Goal: Task Accomplishment & Management: Manage account settings

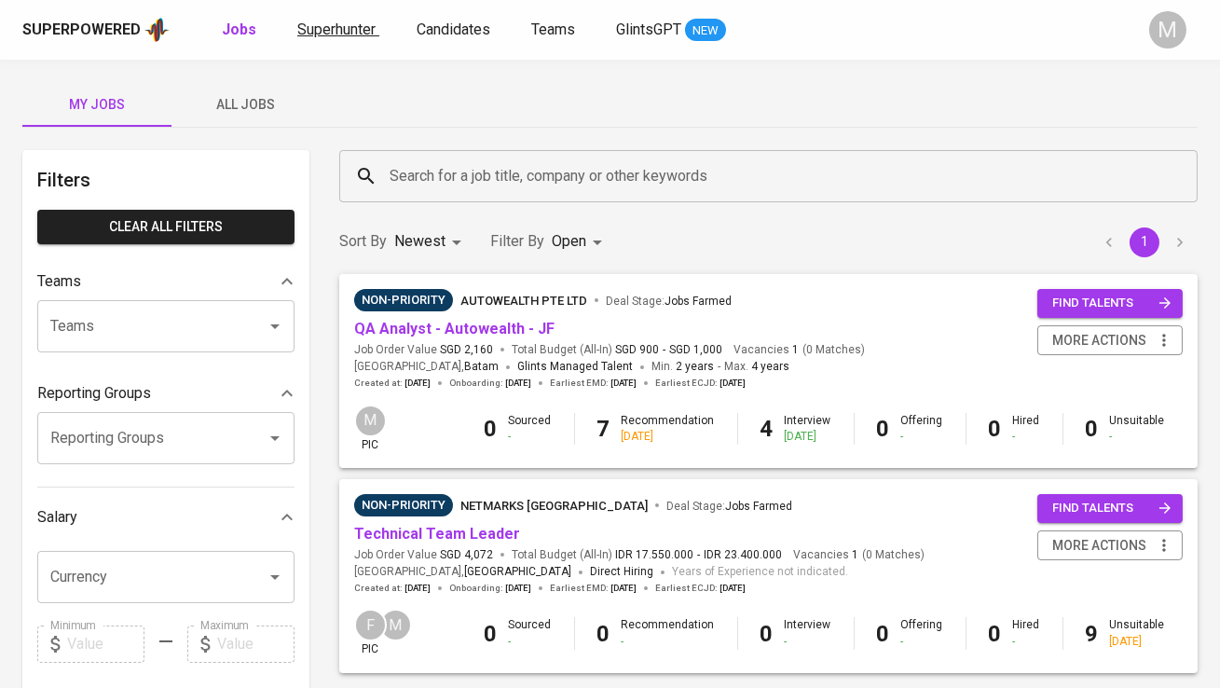
click at [330, 22] on span "Superhunter" at bounding box center [336, 30] width 78 height 18
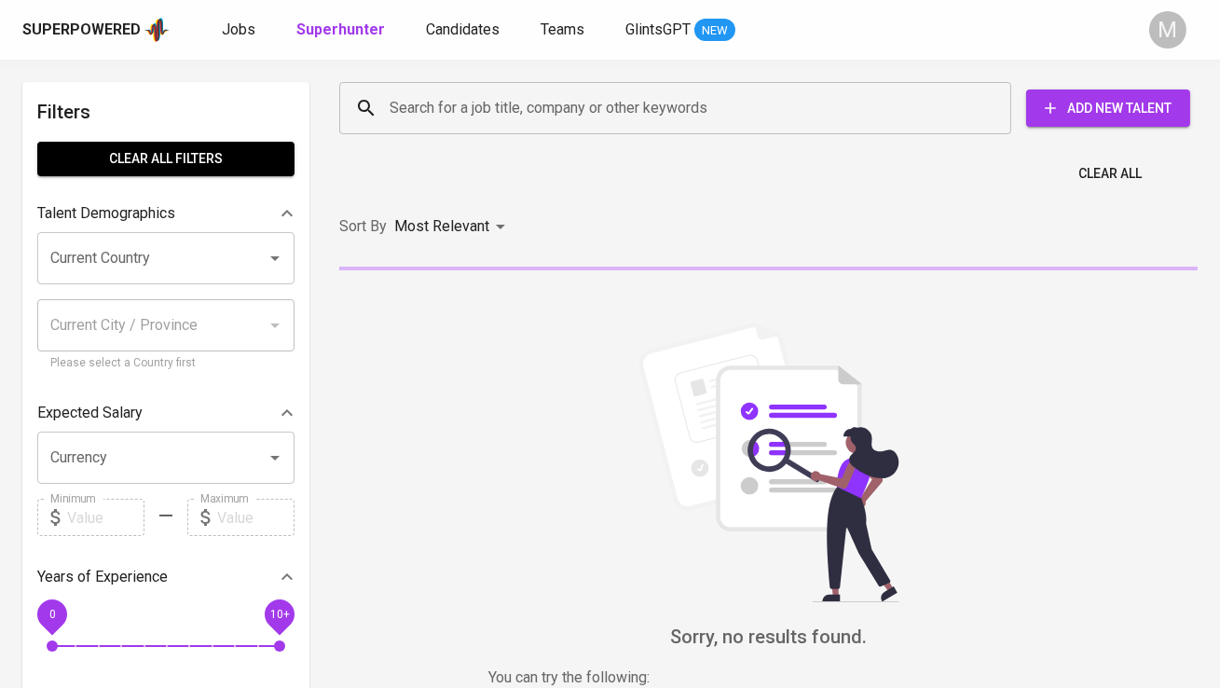
click at [438, 98] on input "Search for a job title, company or other keywords" at bounding box center [680, 107] width 590 height 35
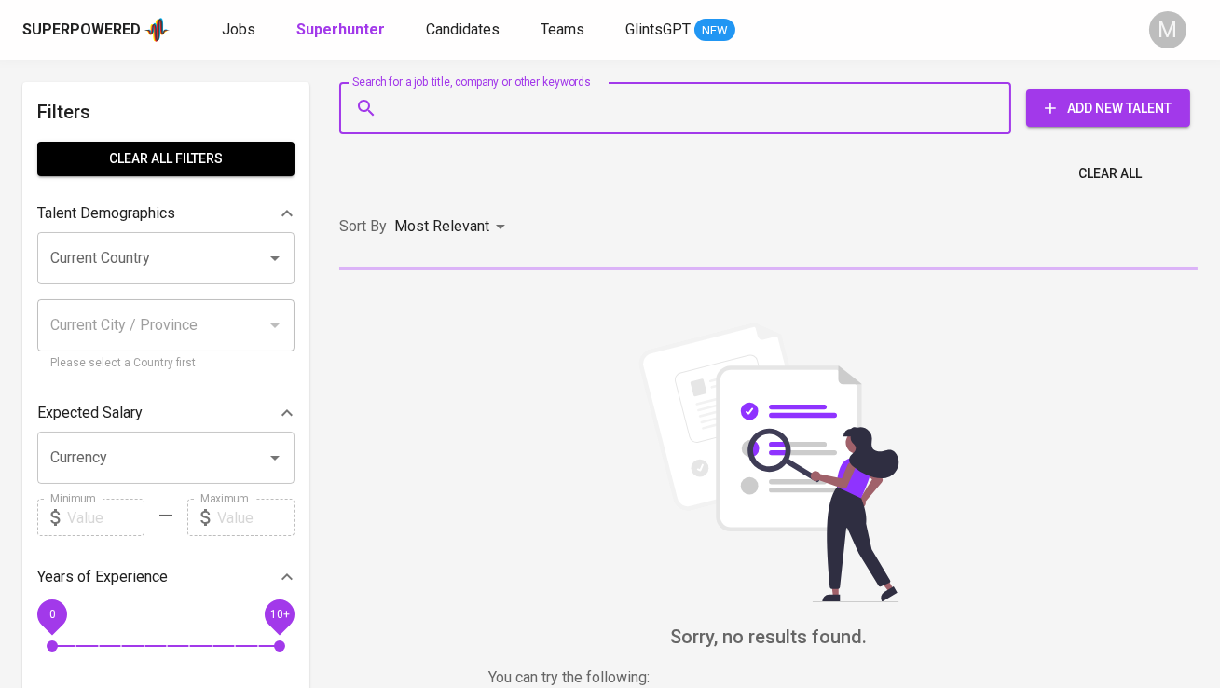
paste input "[EMAIL_ADDRESS][DOMAIN_NAME]"
type input "[EMAIL_ADDRESS][DOMAIN_NAME]"
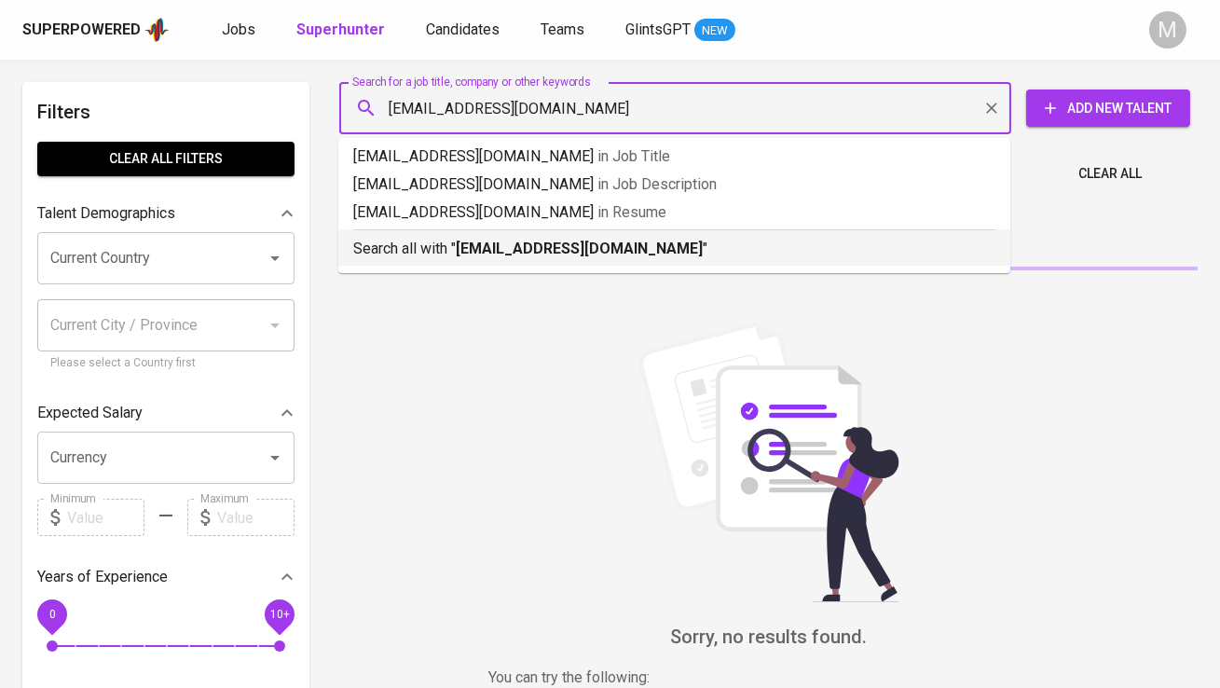
click at [474, 254] on b "[EMAIL_ADDRESS][DOMAIN_NAME]" at bounding box center [579, 249] width 247 height 18
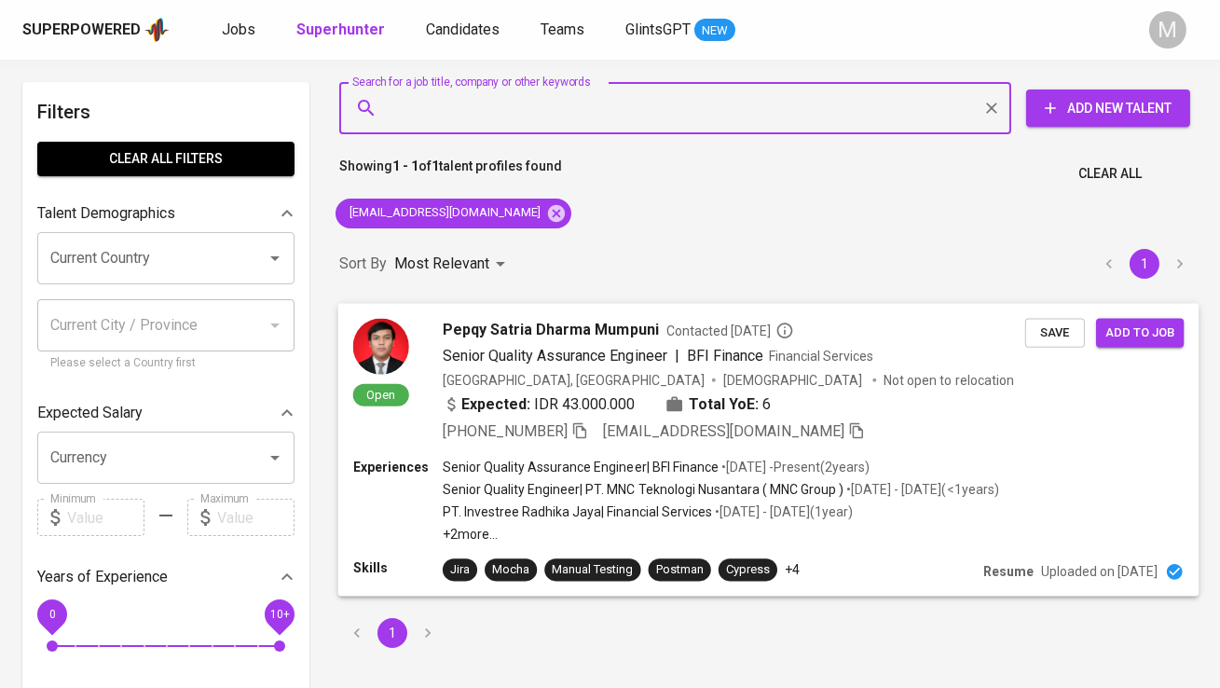
click at [429, 336] on div "Open Pepqy Satria Dharma Mumpuni Contacted [DATE] Senior Quality Assurance Engi…" at bounding box center [689, 380] width 672 height 124
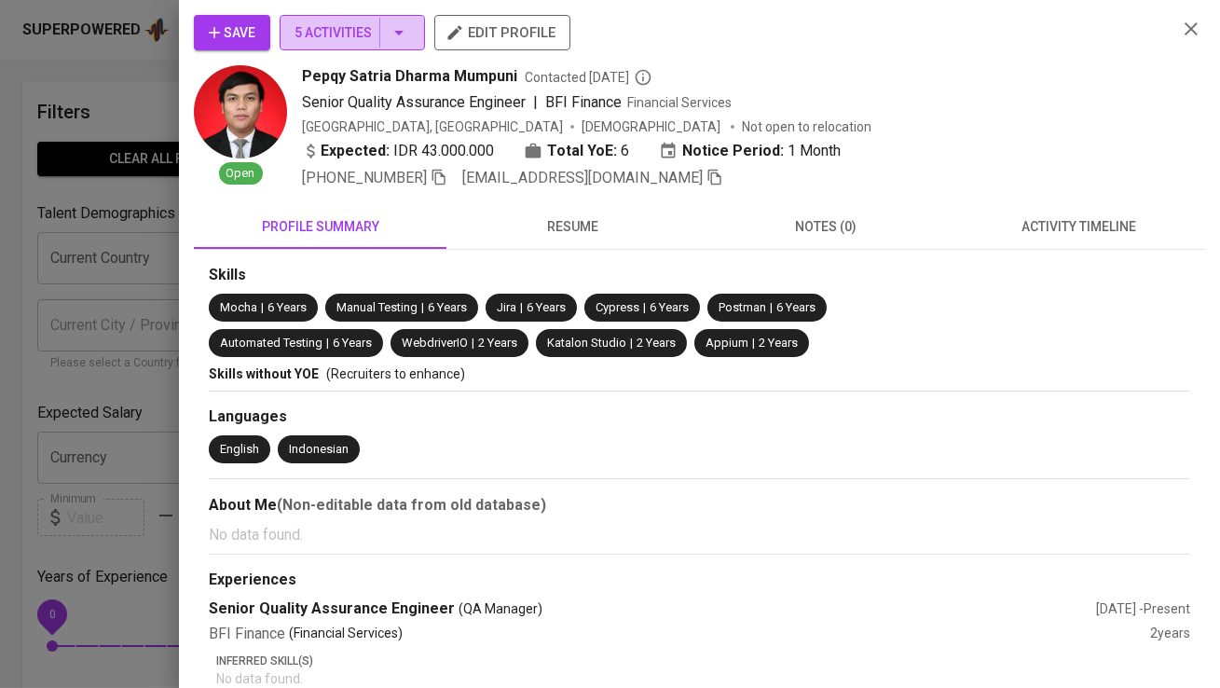
click at [370, 33] on span "5 Activities" at bounding box center [353, 32] width 116 height 23
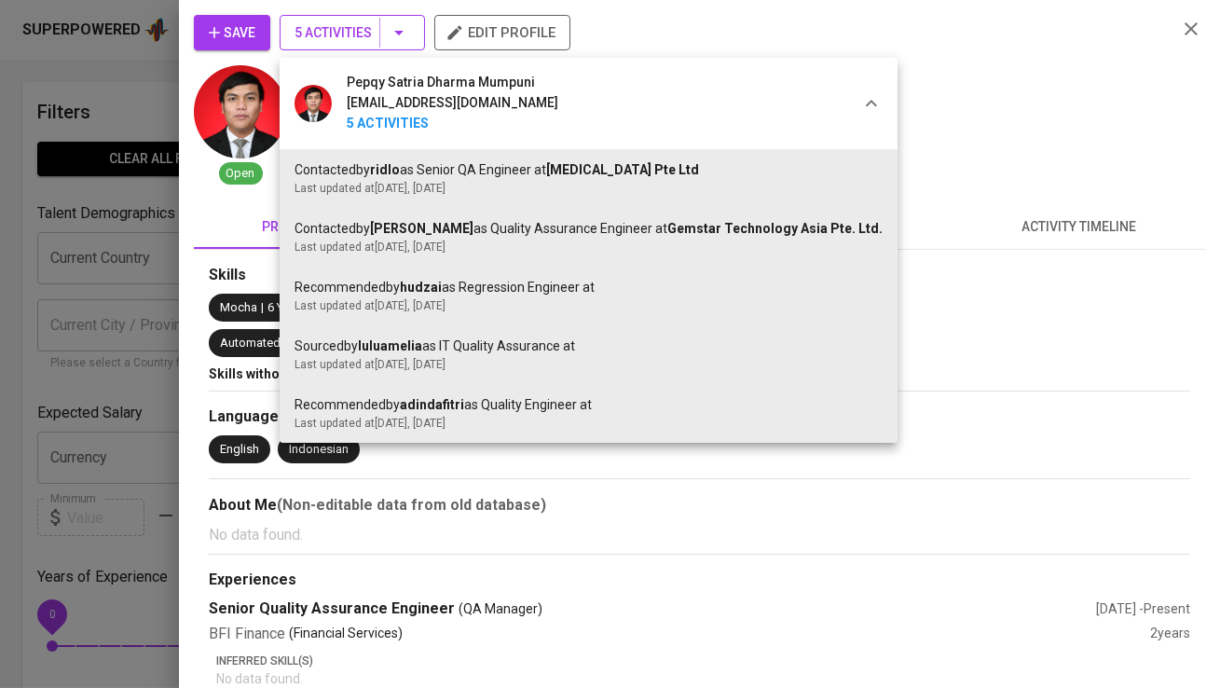
click at [370, 32] on div at bounding box center [610, 344] width 1220 height 688
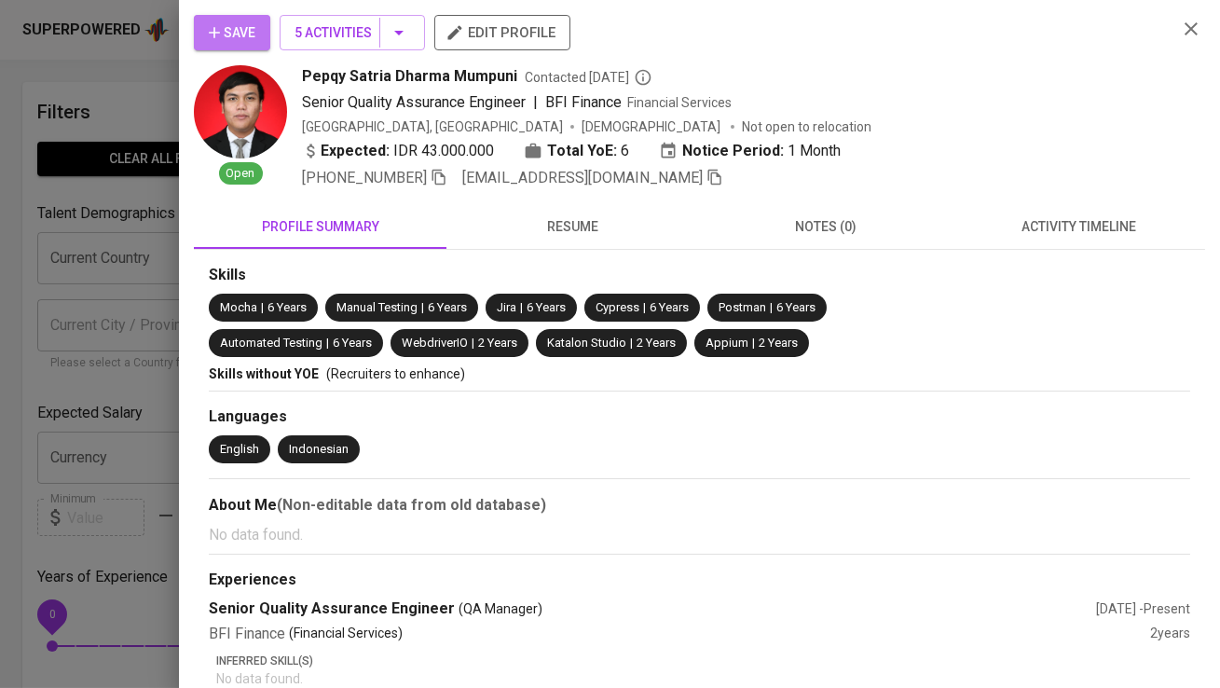
click at [206, 21] on button "Save" at bounding box center [232, 32] width 76 height 35
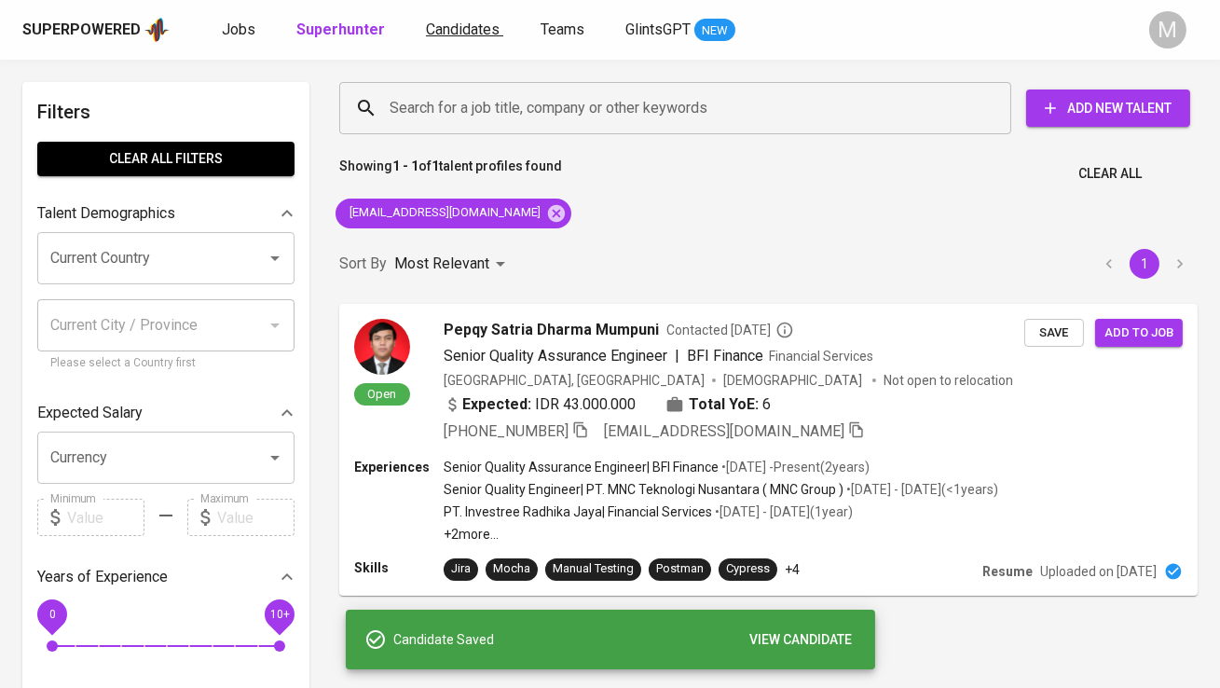
click at [460, 32] on span "Candidates" at bounding box center [463, 30] width 74 height 18
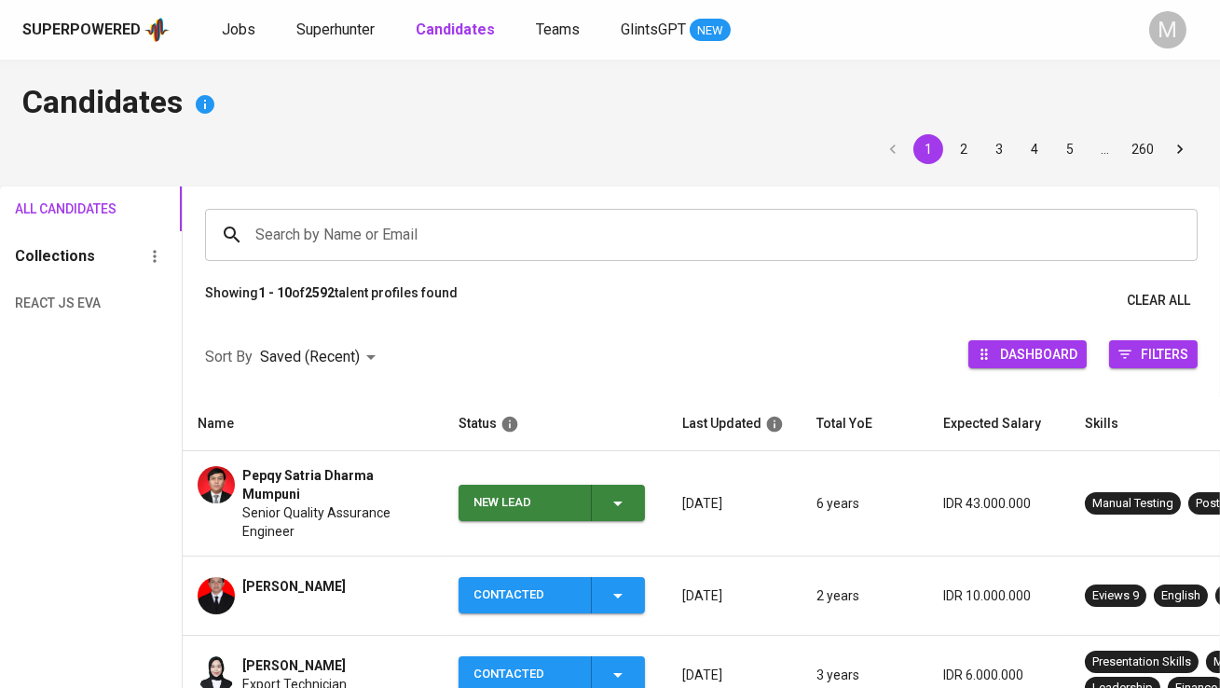
click at [503, 498] on div "New Lead" at bounding box center [525, 503] width 103 height 36
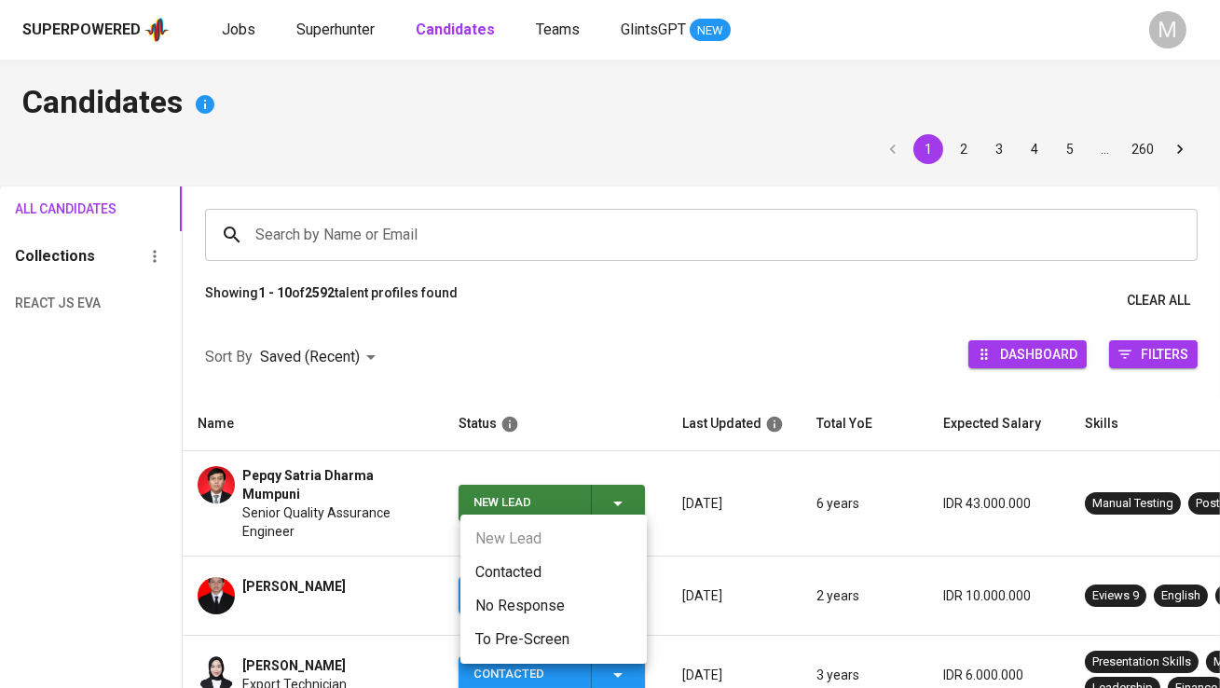
click at [515, 562] on li "Contacted" at bounding box center [553, 573] width 186 height 34
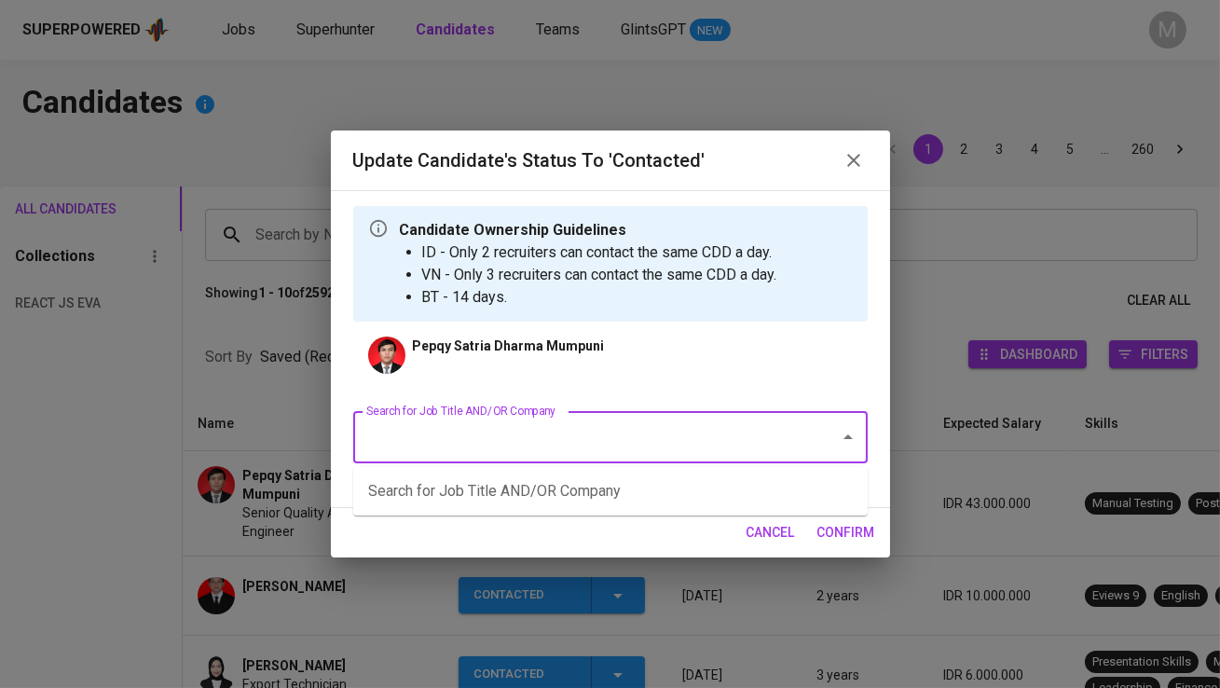
click at [498, 441] on input "Search for Job Title AND/OR Company" at bounding box center [585, 436] width 446 height 35
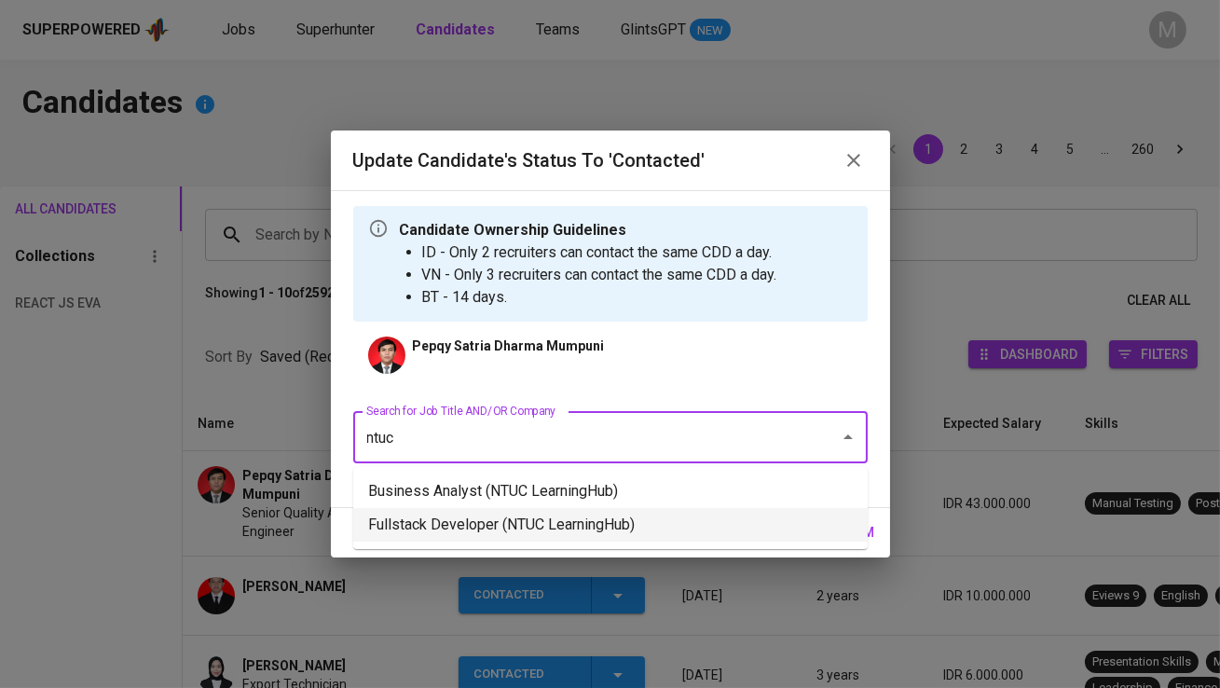
click at [525, 529] on li "Fullstack Developer (NTUC LearningHub)" at bounding box center [610, 525] width 515 height 34
type input "ntuc"
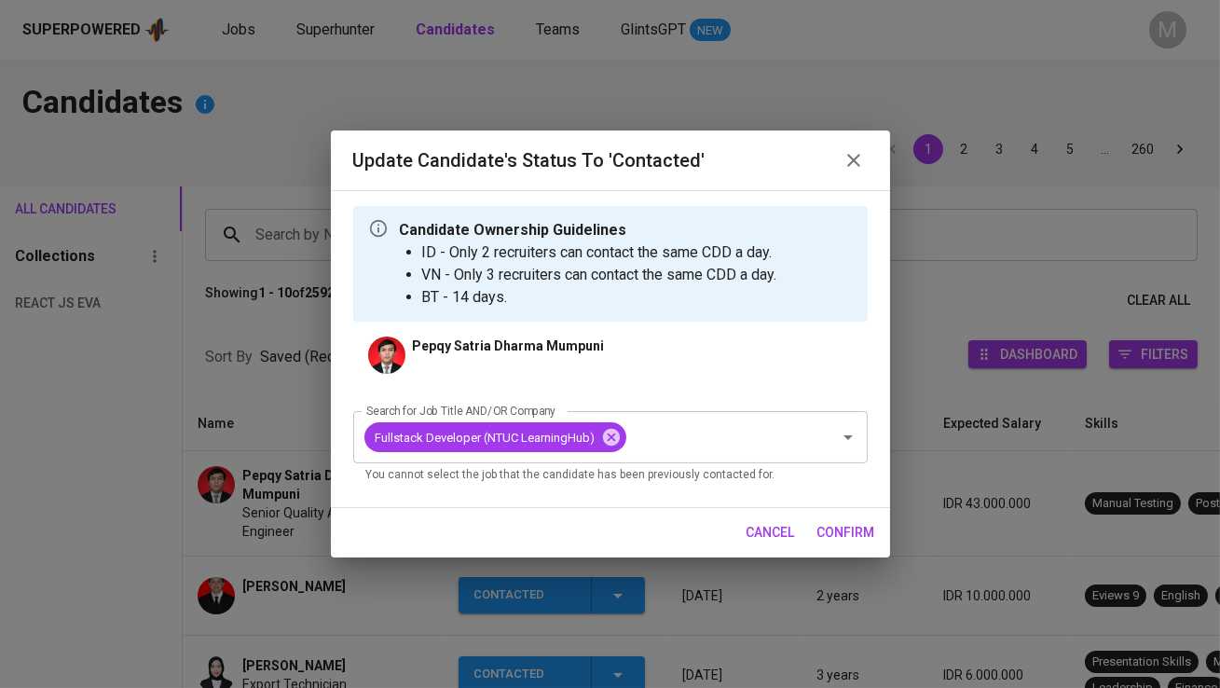
click at [862, 536] on span "confirm" at bounding box center [846, 532] width 58 height 23
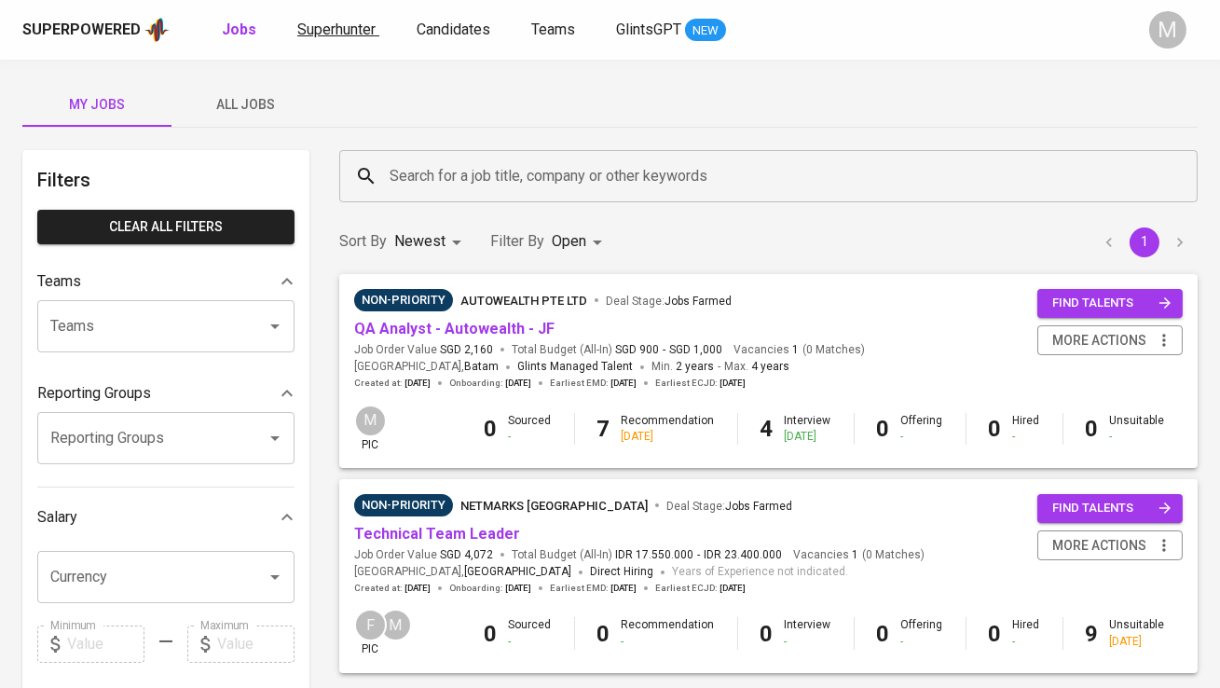
click at [344, 19] on link "Superhunter" at bounding box center [338, 30] width 82 height 23
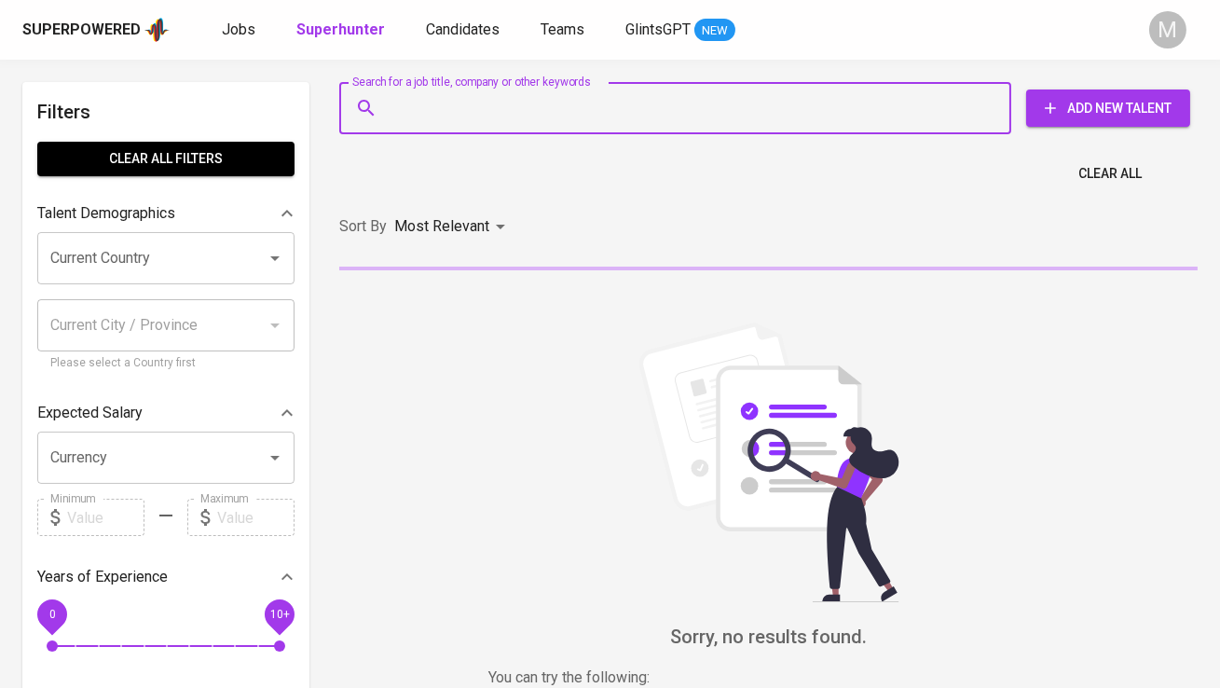
click at [423, 98] on input "Search for a job title, company or other keywords" at bounding box center [680, 107] width 590 height 35
paste input "visqdelica1998@gmail.com"
type input "visqdelica1998@gmail.com"
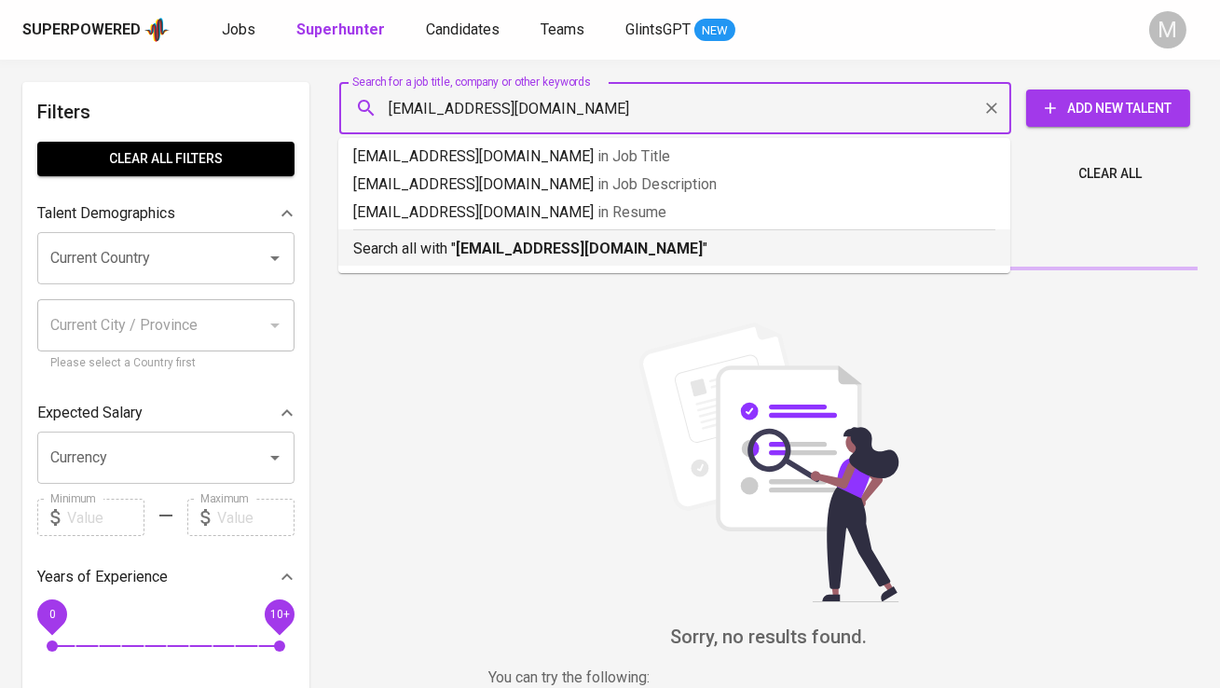
click at [465, 253] on b "visqdelica1998@gmail.com" at bounding box center [579, 249] width 247 height 18
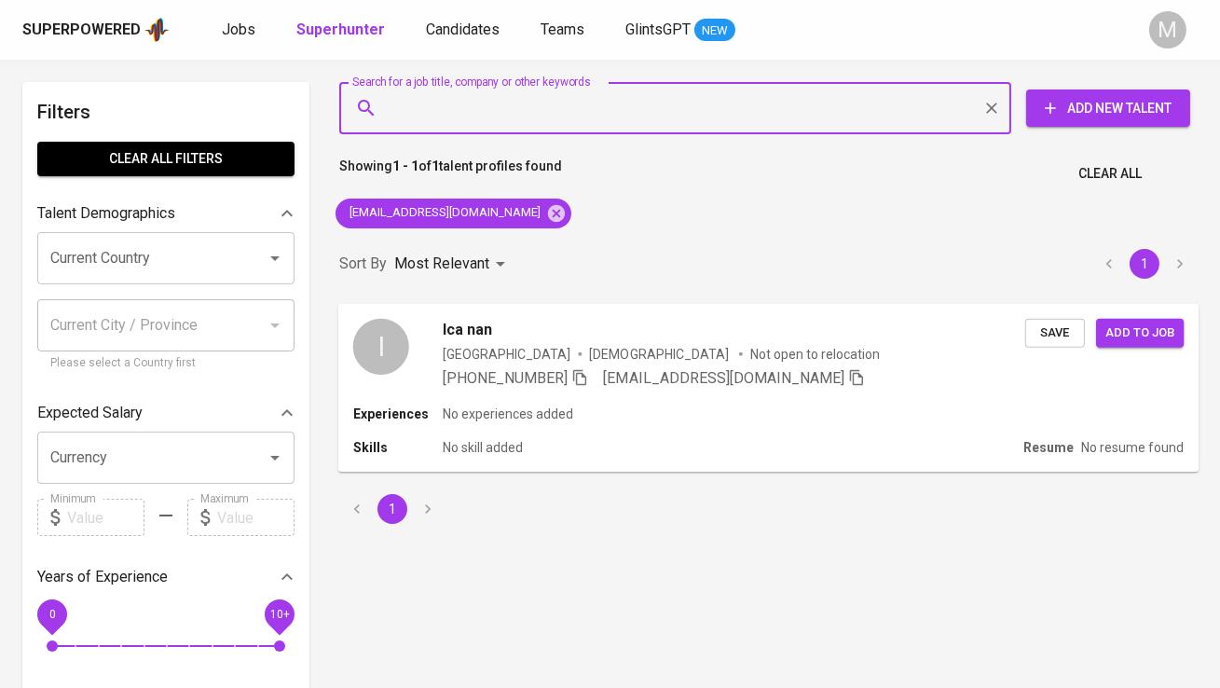
click at [372, 312] on div "I Ica nan Indonesia Female Not open to relocation +62 856-4336-4367 visqdelica1…" at bounding box center [768, 353] width 861 height 101
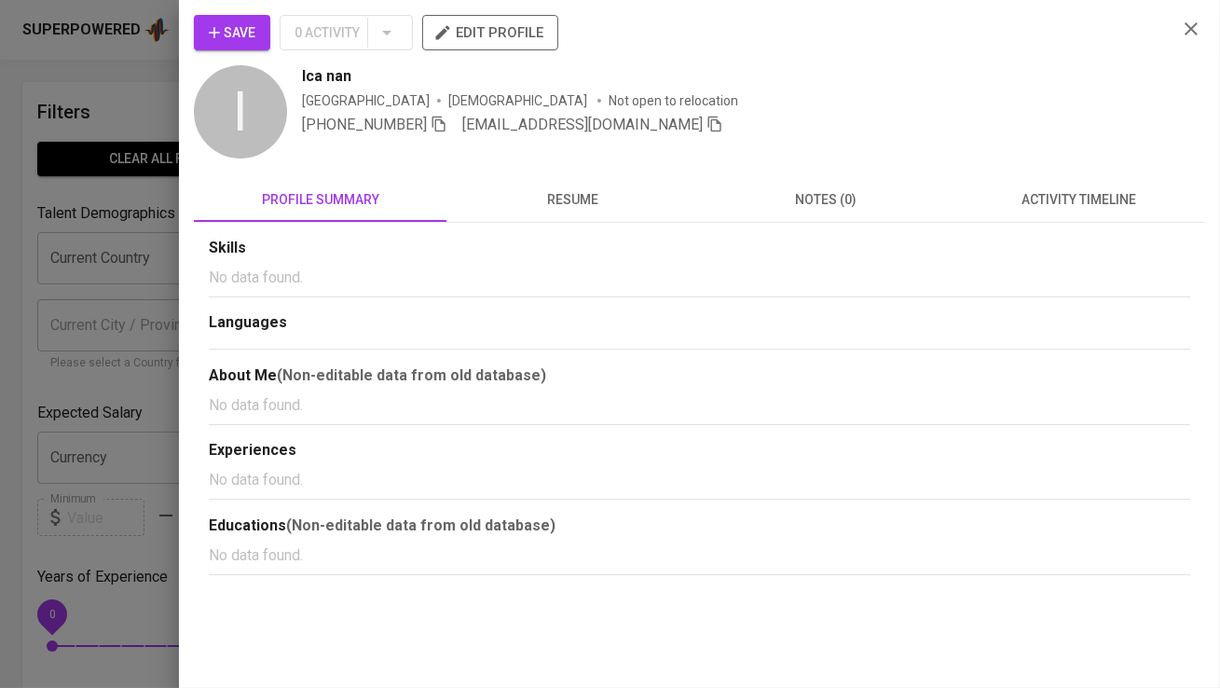
click at [271, 42] on div "Save 0 Activity edit profile" at bounding box center [678, 40] width 968 height 50
click at [245, 30] on span "Save" at bounding box center [232, 32] width 47 height 23
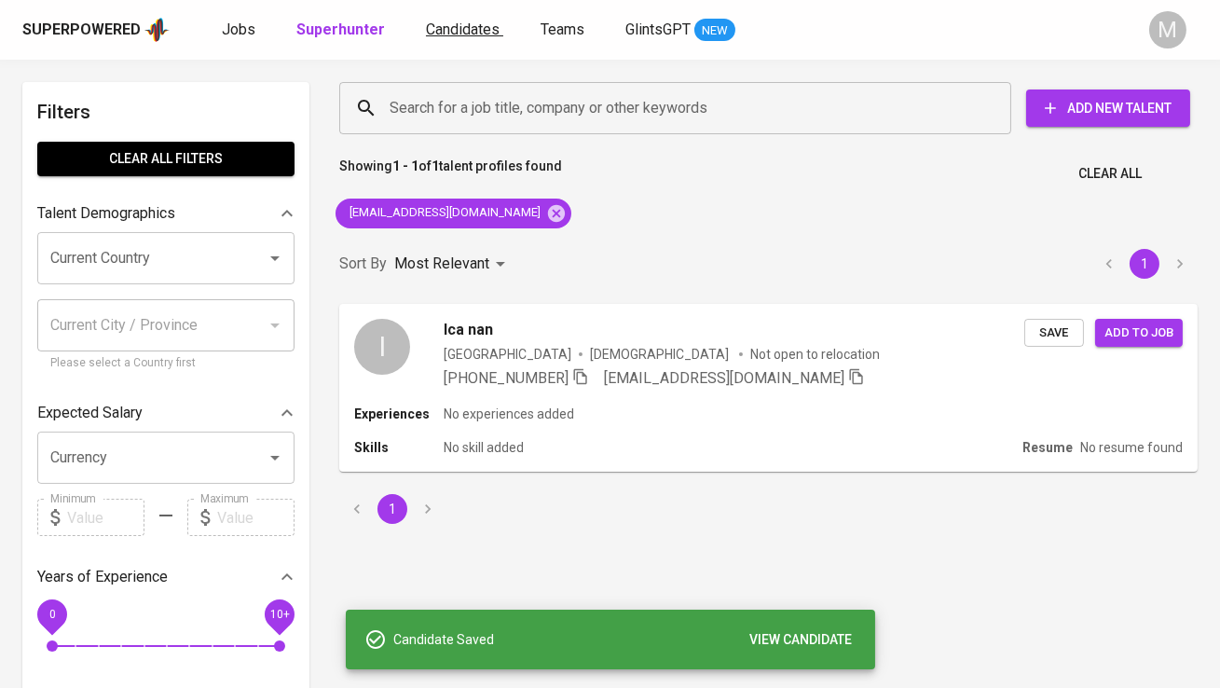
click at [437, 29] on span "Candidates" at bounding box center [463, 30] width 74 height 18
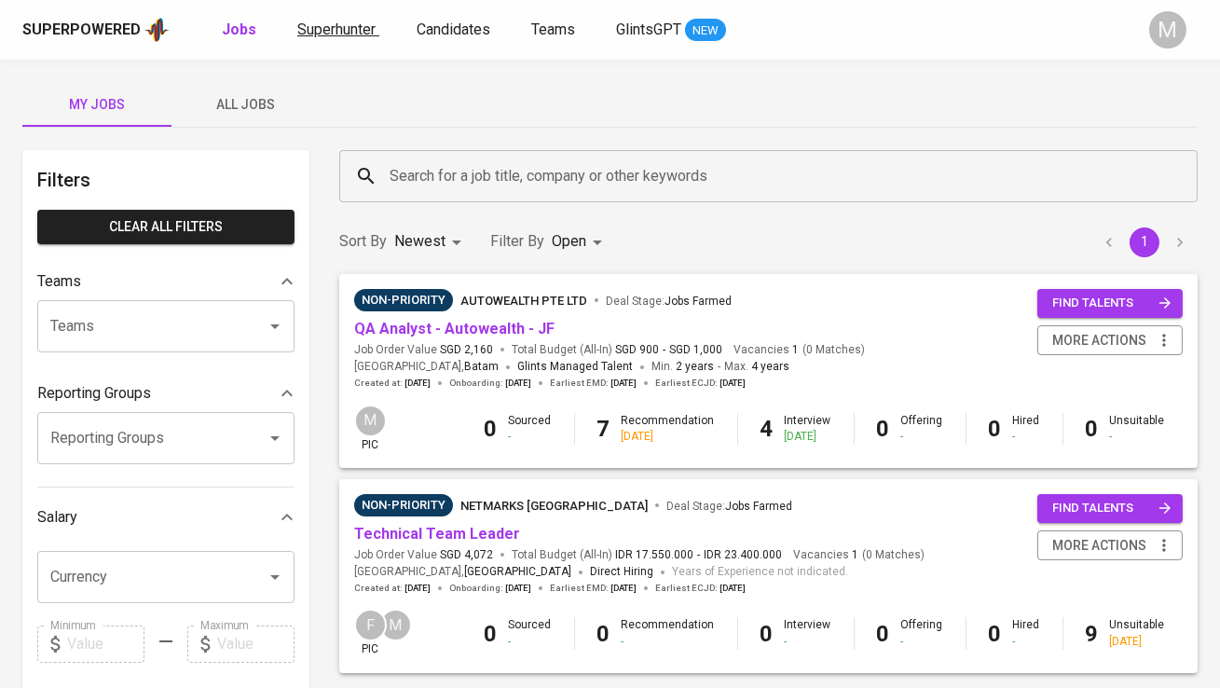
click at [341, 24] on span "Superhunter" at bounding box center [336, 30] width 78 height 18
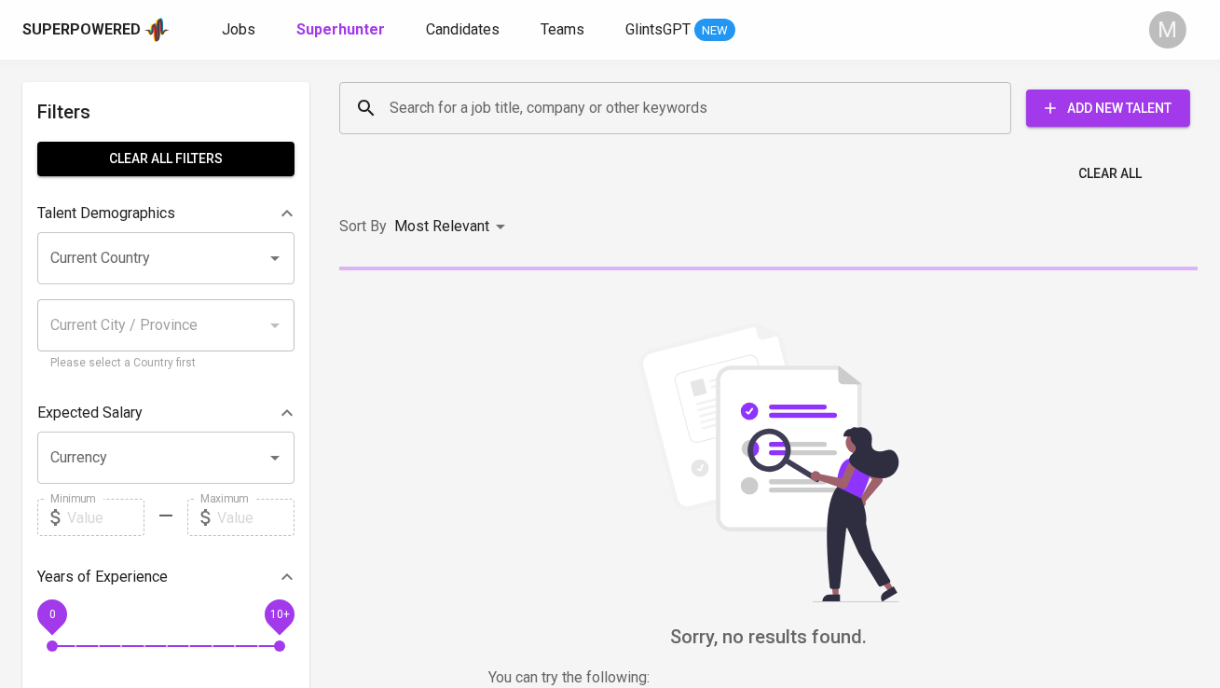
click at [426, 97] on input "Search for a job title, company or other keywords" at bounding box center [680, 107] width 590 height 35
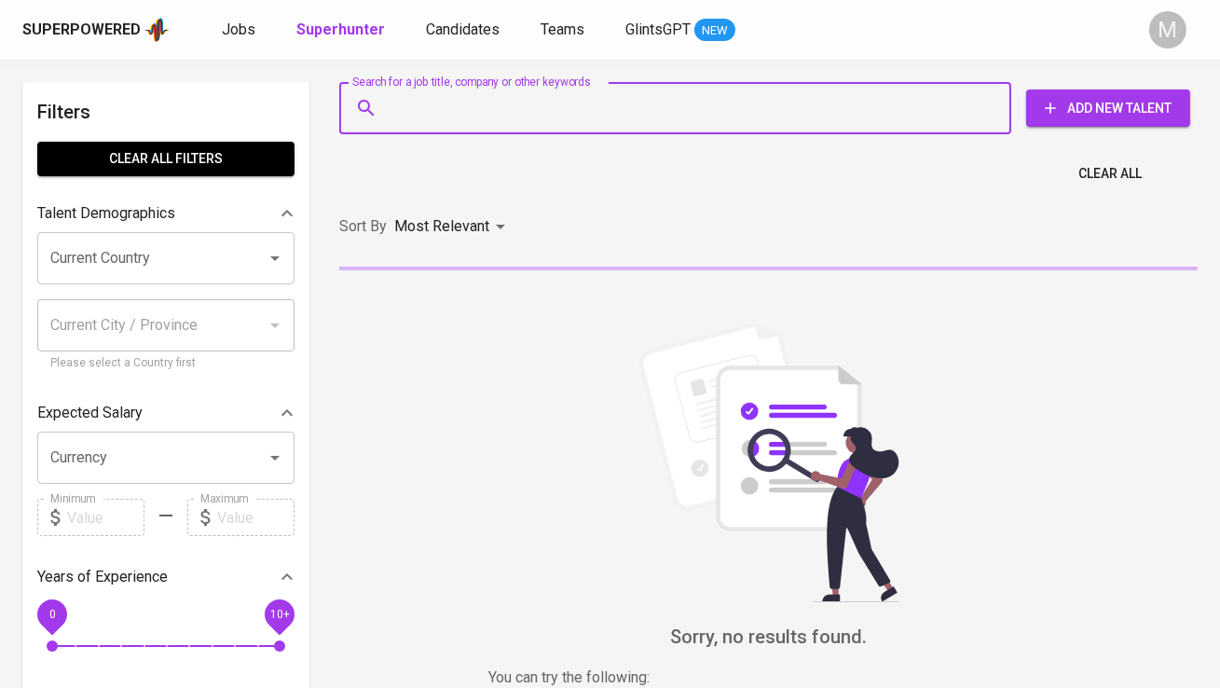
paste input "immanuelyhansen@gmail.com"
type input "immanuelyhansen@gmail.com"
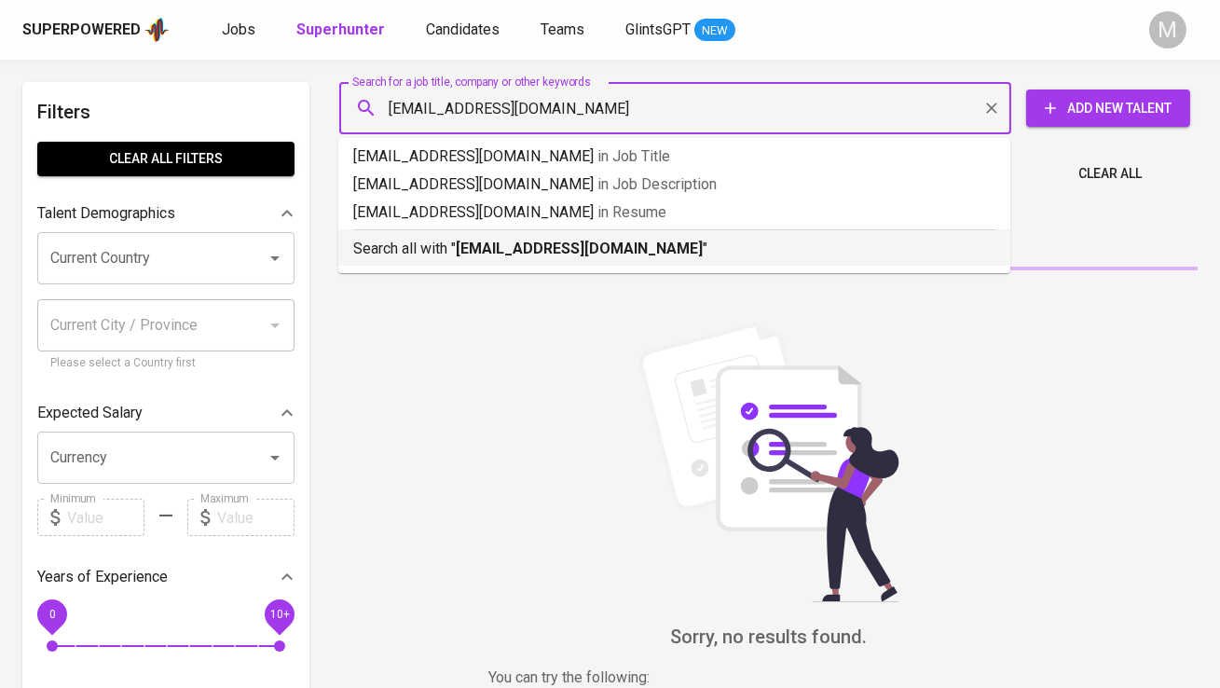
click at [458, 254] on b "immanuelyhansen@gmail.com" at bounding box center [579, 249] width 247 height 18
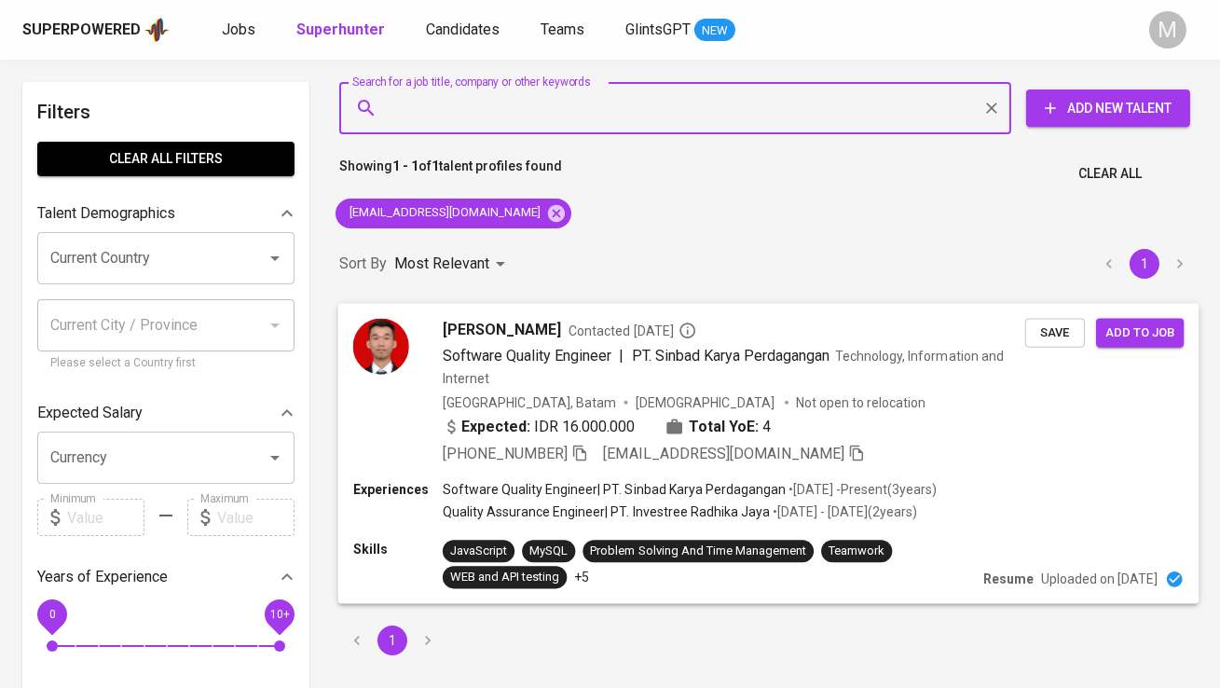
click at [395, 341] on img at bounding box center [381, 346] width 56 height 56
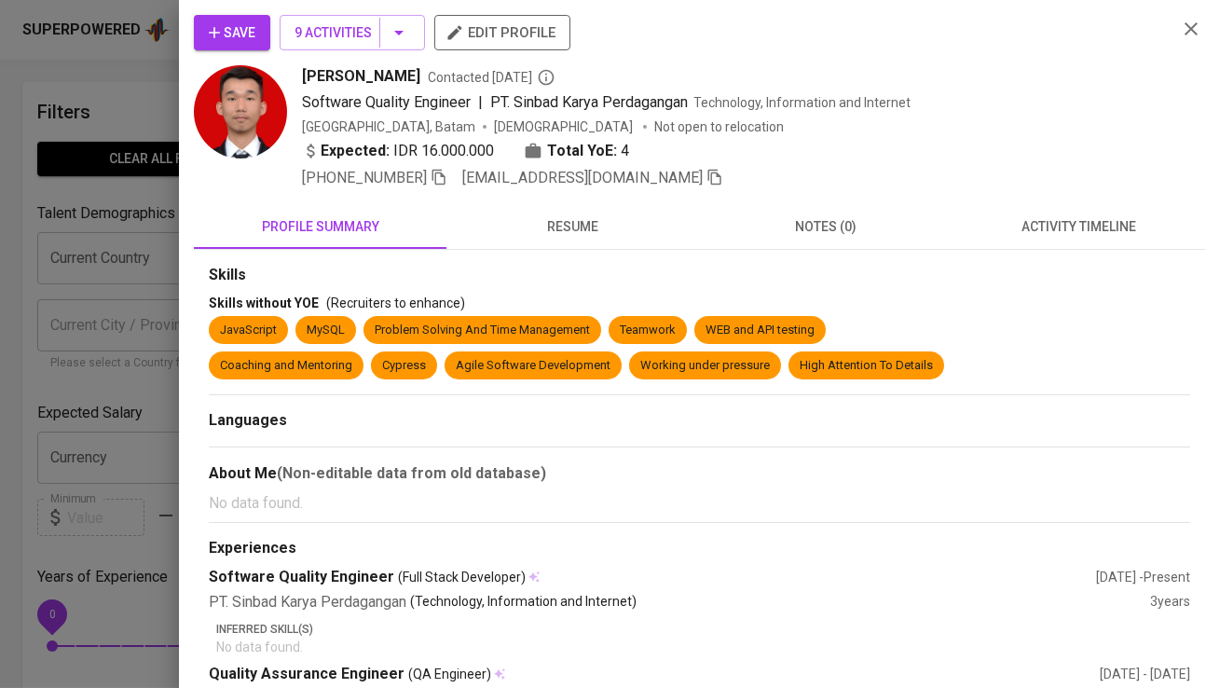
click at [318, 13] on div "Save 9 Activities edit profile immanuel yohansen Contacted 2 years ago Software…" at bounding box center [699, 344] width 1041 height 688
click at [318, 26] on span "9 Activities" at bounding box center [353, 32] width 116 height 23
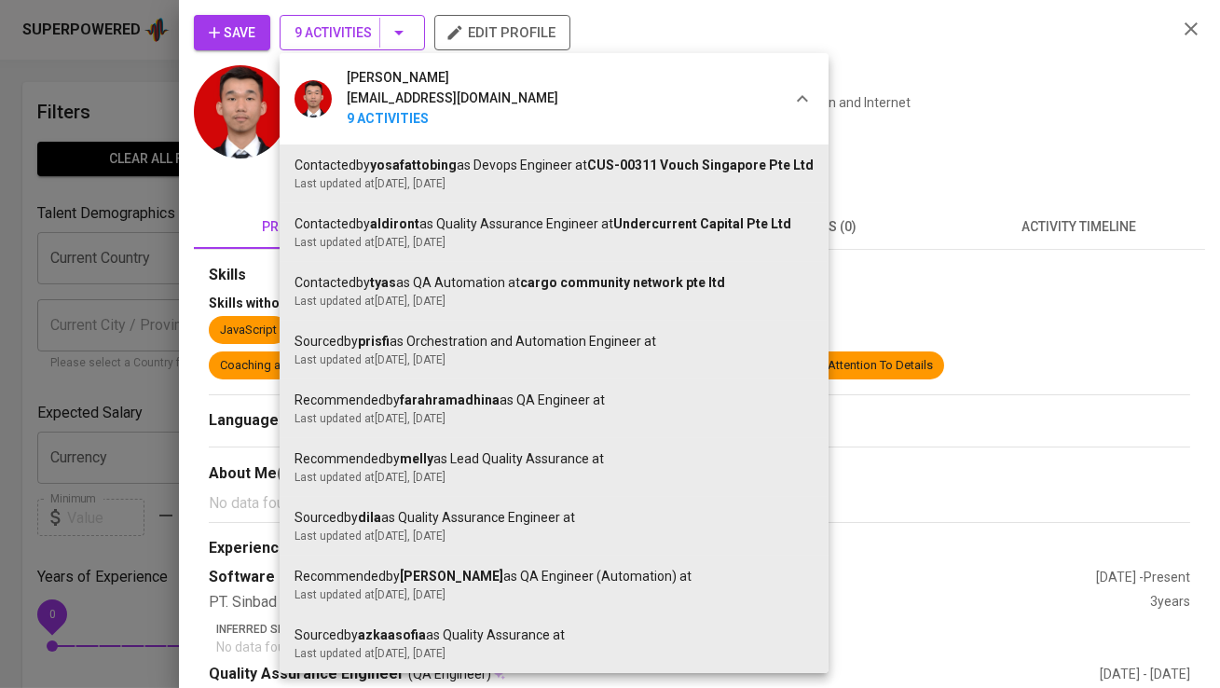
click at [318, 26] on div at bounding box center [610, 344] width 1220 height 688
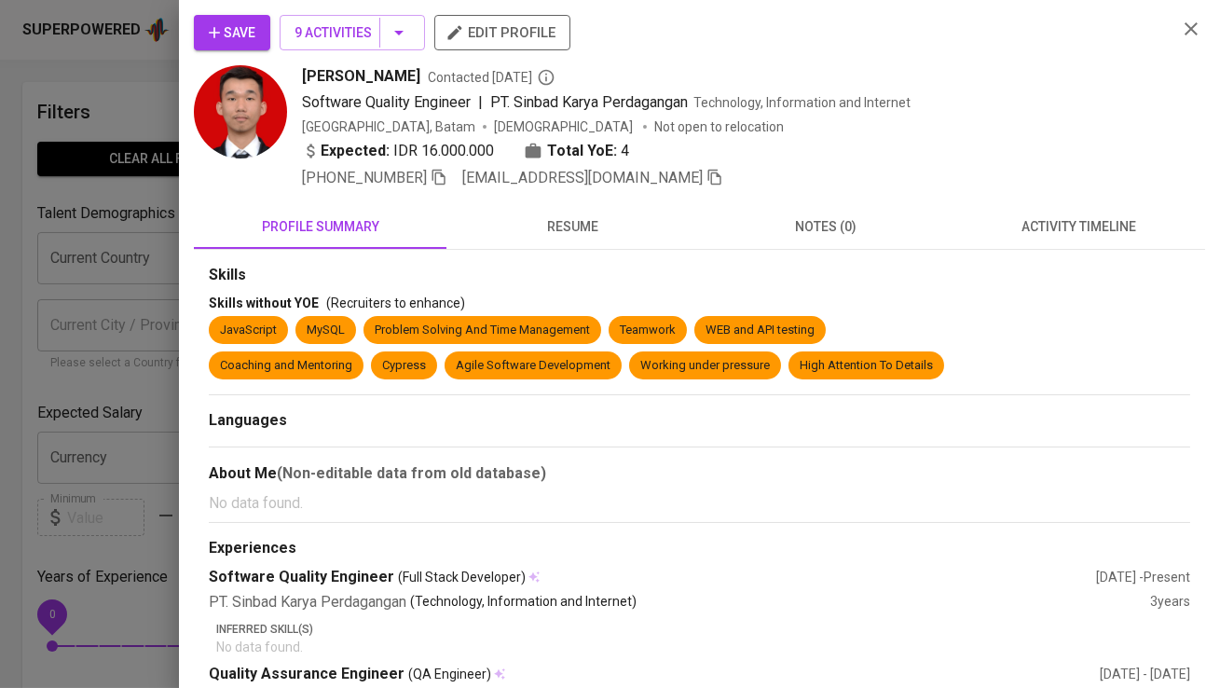
click at [215, 25] on icon "button" at bounding box center [214, 32] width 19 height 19
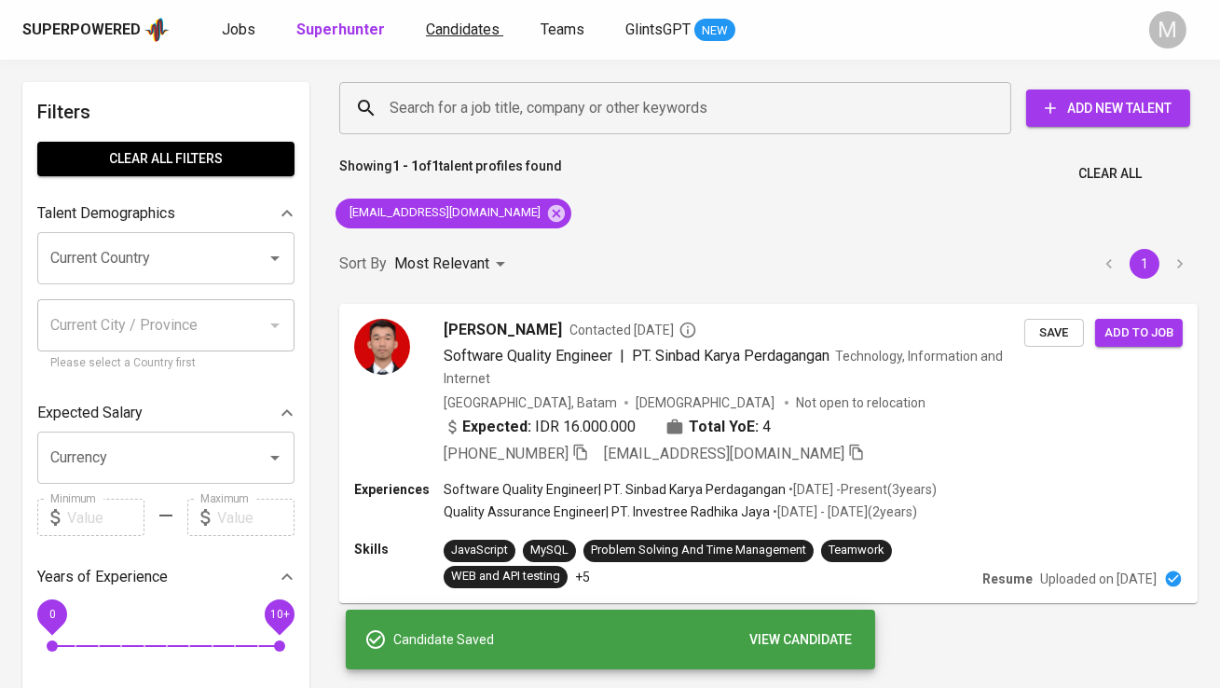
click at [486, 21] on span "Candidates" at bounding box center [463, 30] width 74 height 18
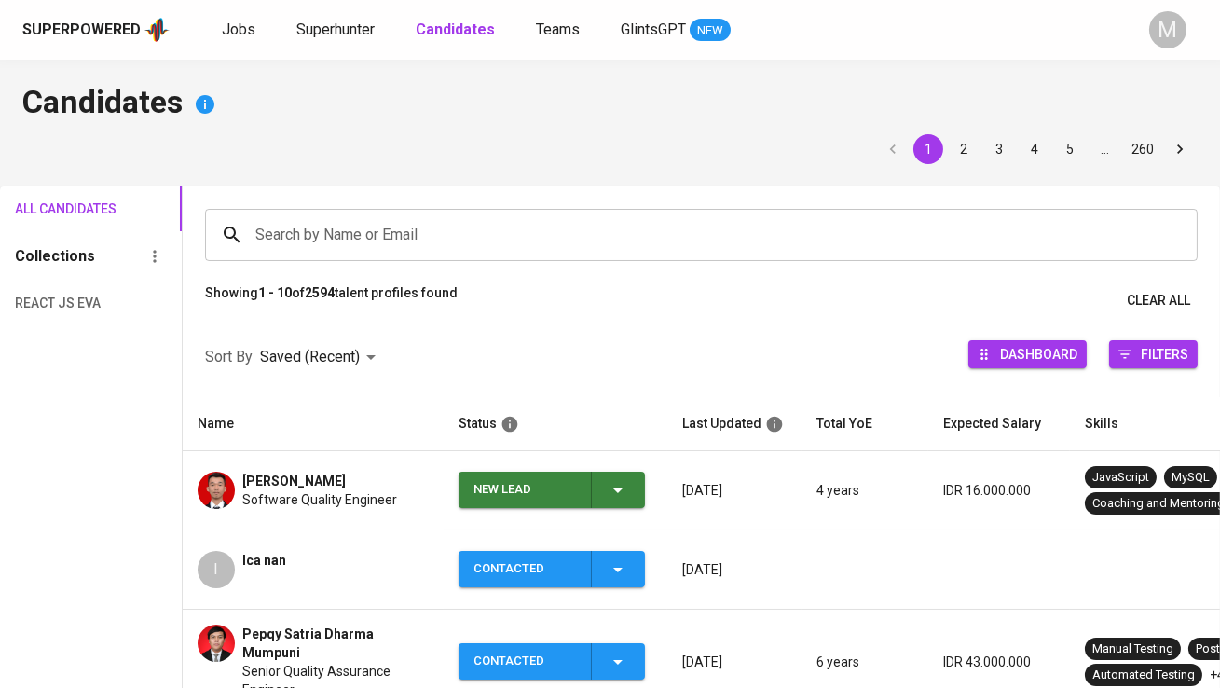
click at [524, 478] on div "New Lead" at bounding box center [525, 490] width 103 height 36
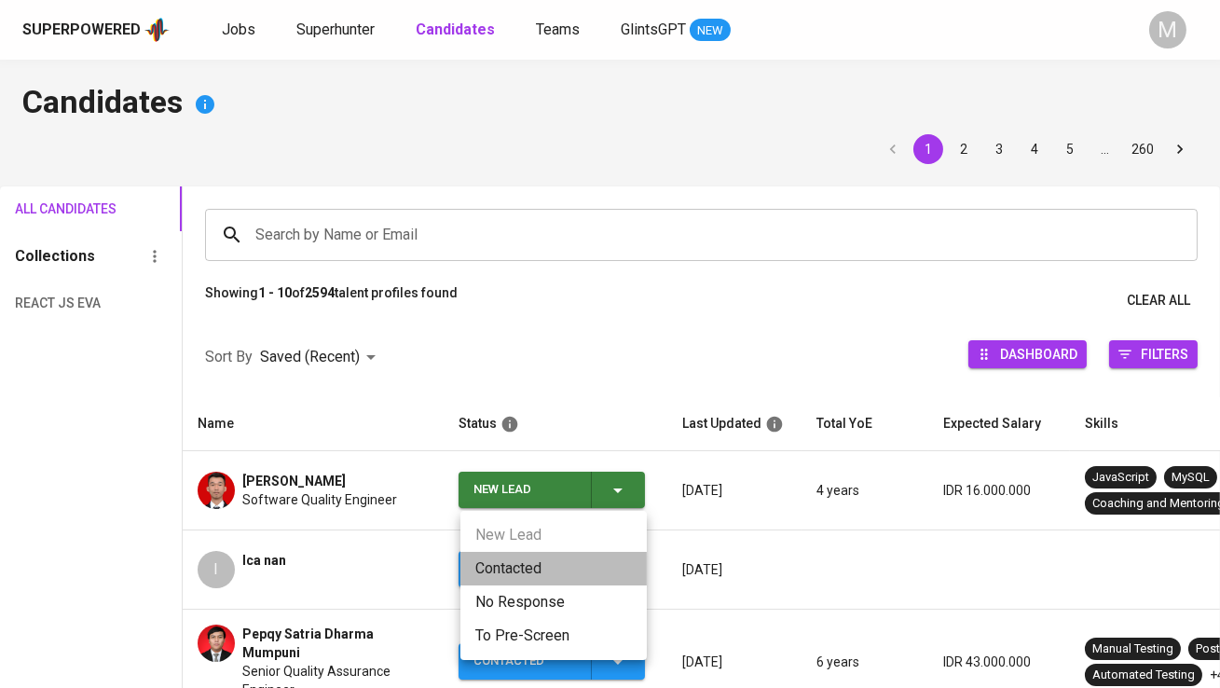
click at [522, 552] on li "Contacted" at bounding box center [553, 569] width 186 height 34
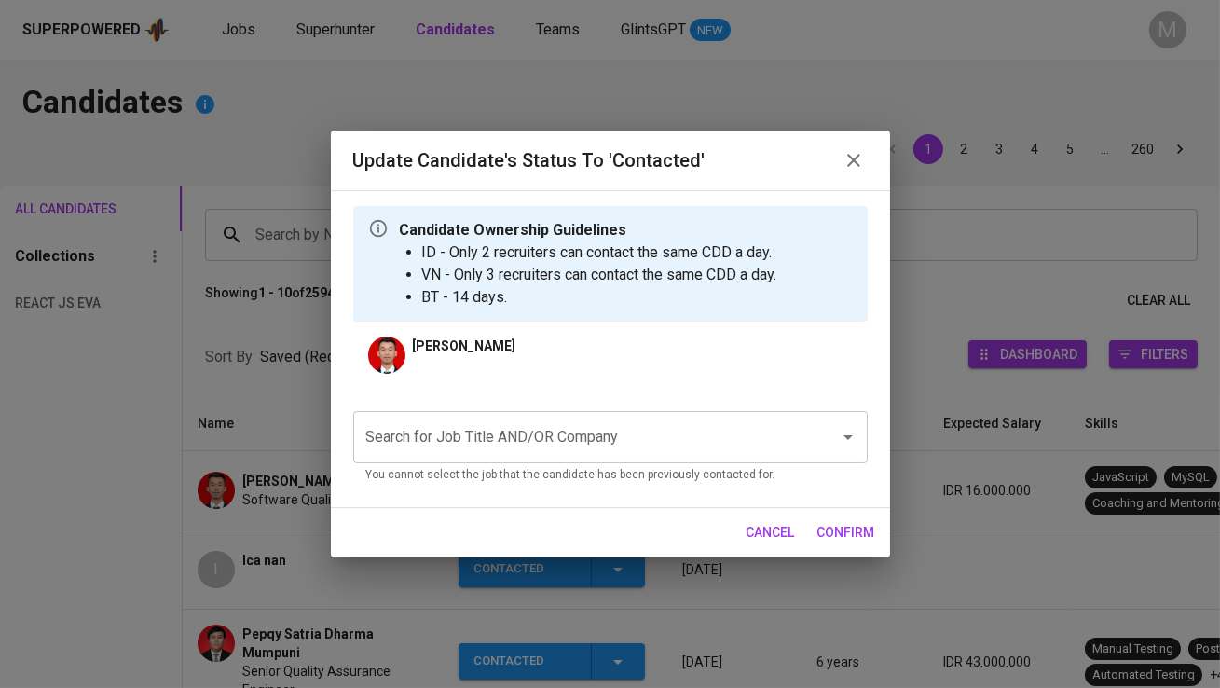
click at [468, 421] on input "Search for Job Title AND/OR Company" at bounding box center [585, 436] width 446 height 35
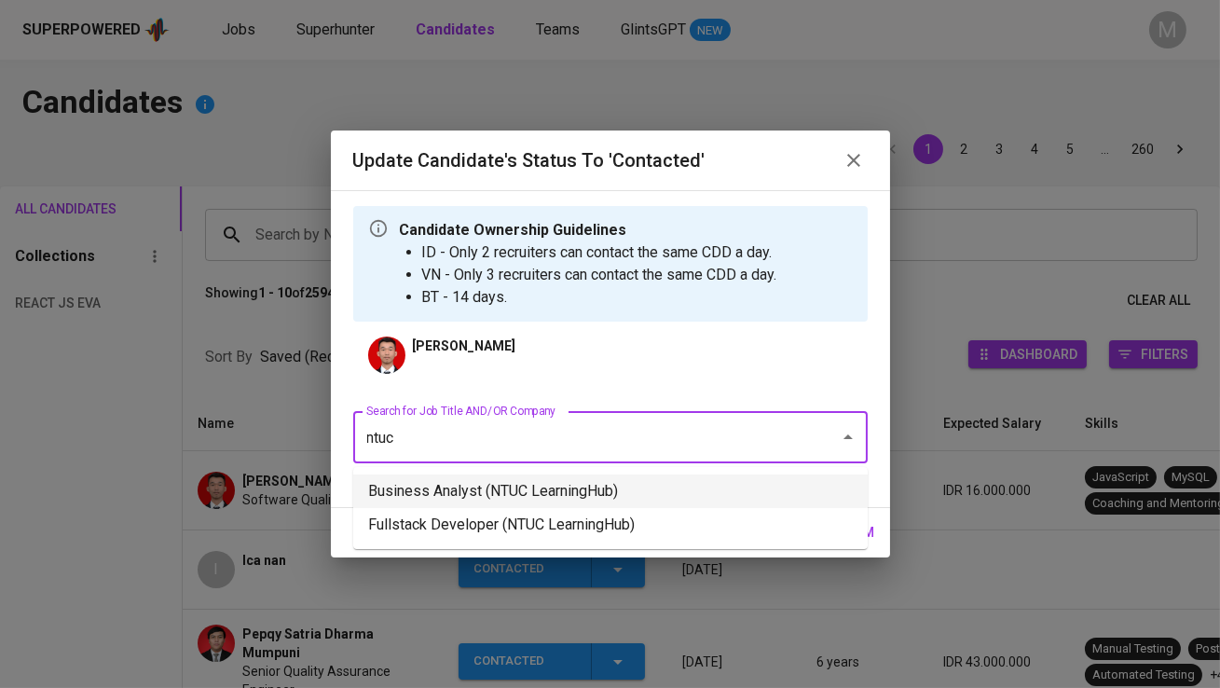
click at [523, 485] on li "Business Analyst (NTUC LearningHub)" at bounding box center [610, 491] width 515 height 34
type input "ntuc"
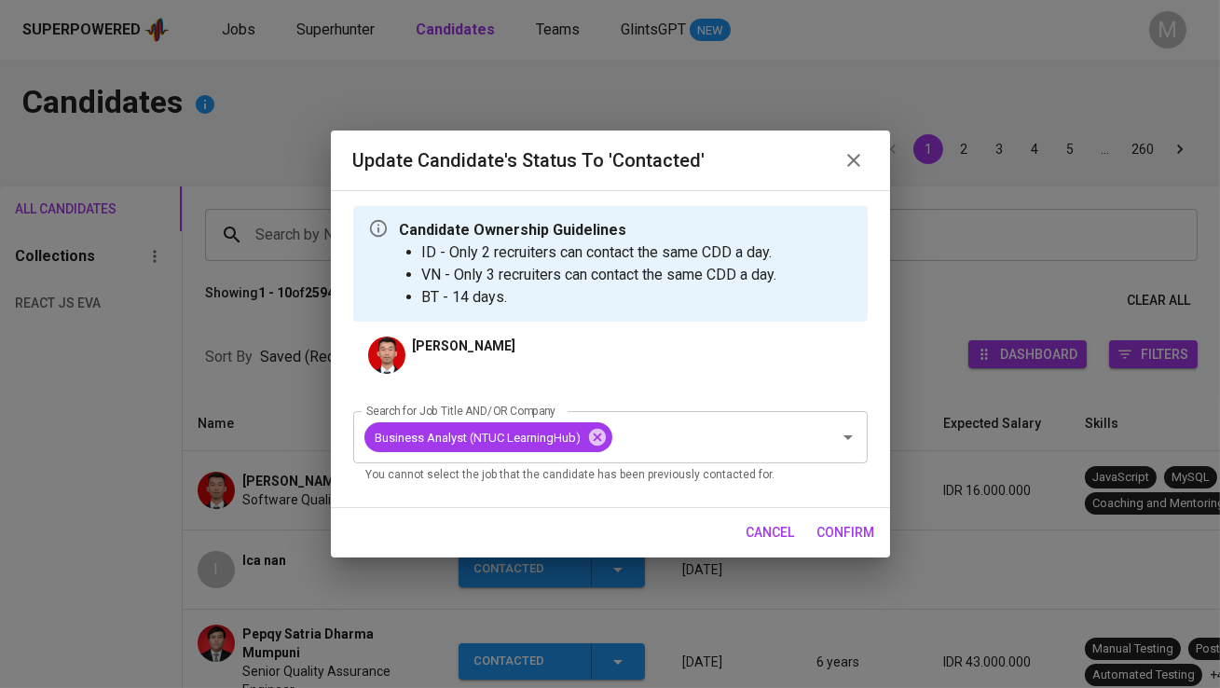
click at [840, 526] on span "confirm" at bounding box center [846, 532] width 58 height 23
